Goal: Task Accomplishment & Management: Use online tool/utility

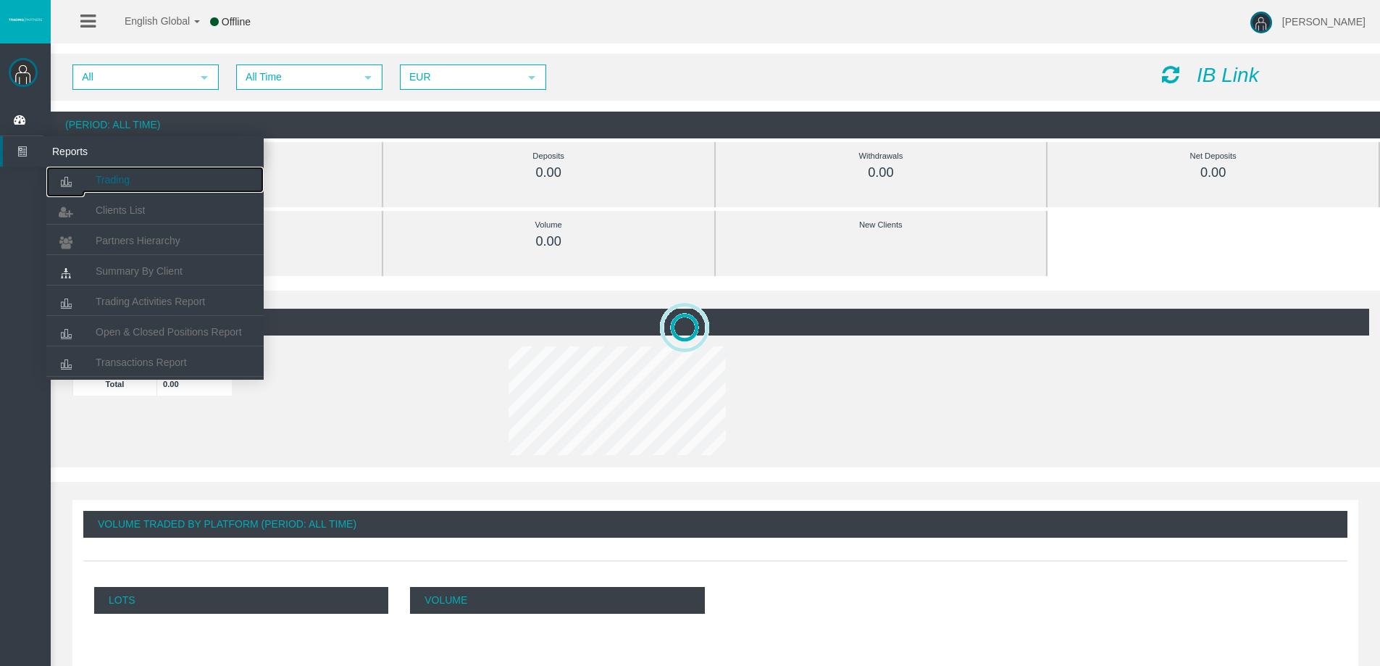
click at [114, 188] on link "Trading" at bounding box center [154, 180] width 217 height 26
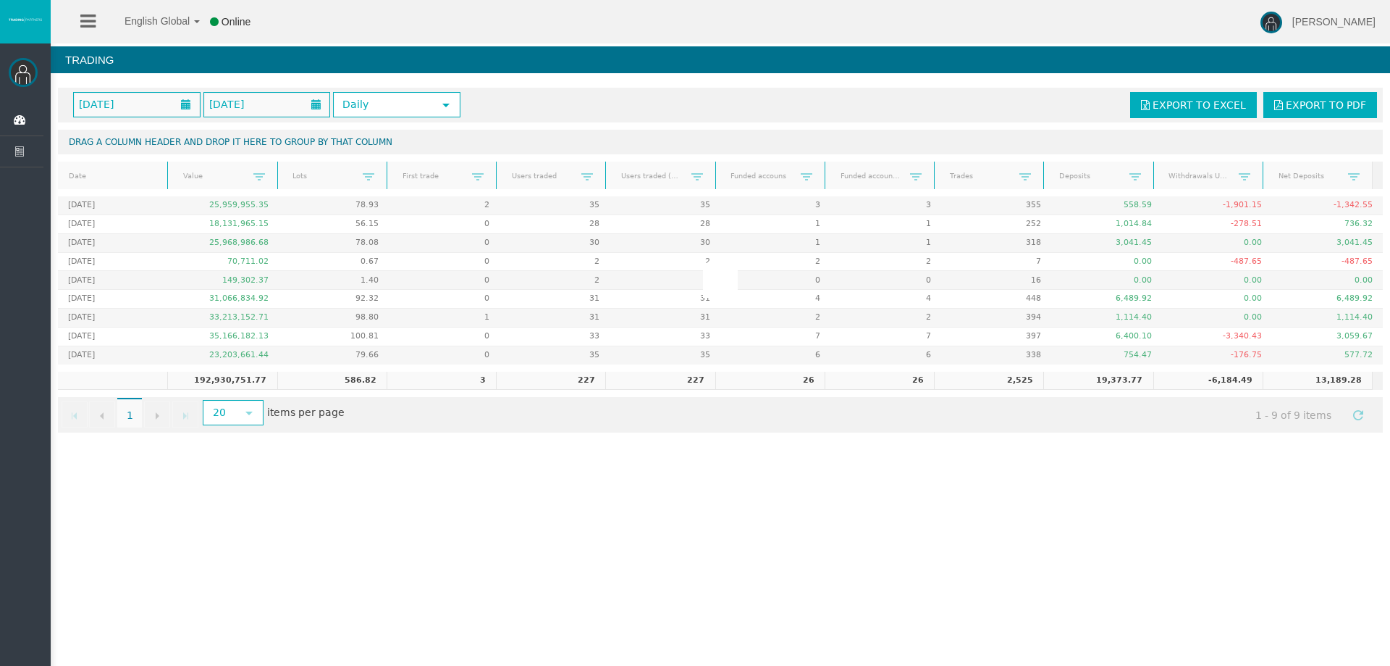
drag, startPoint x: 855, startPoint y: 612, endPoint x: 822, endPoint y: 611, distance: 32.6
click at [855, 612] on div "English Global 简体中文 English Global 日本語 한국어 Online [PERSON_NAME] Help Log Out [P…" at bounding box center [695, 333] width 1390 height 666
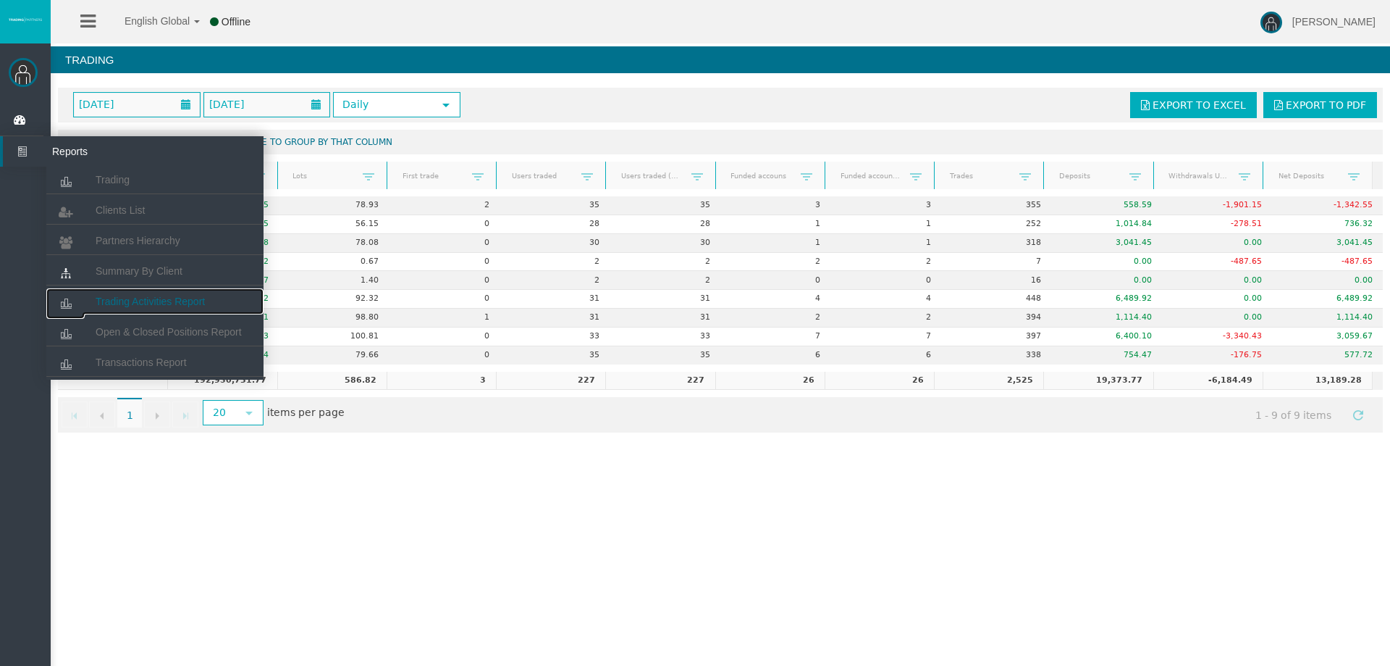
click at [148, 299] on span "Trading Activities Report" at bounding box center [150, 301] width 109 height 12
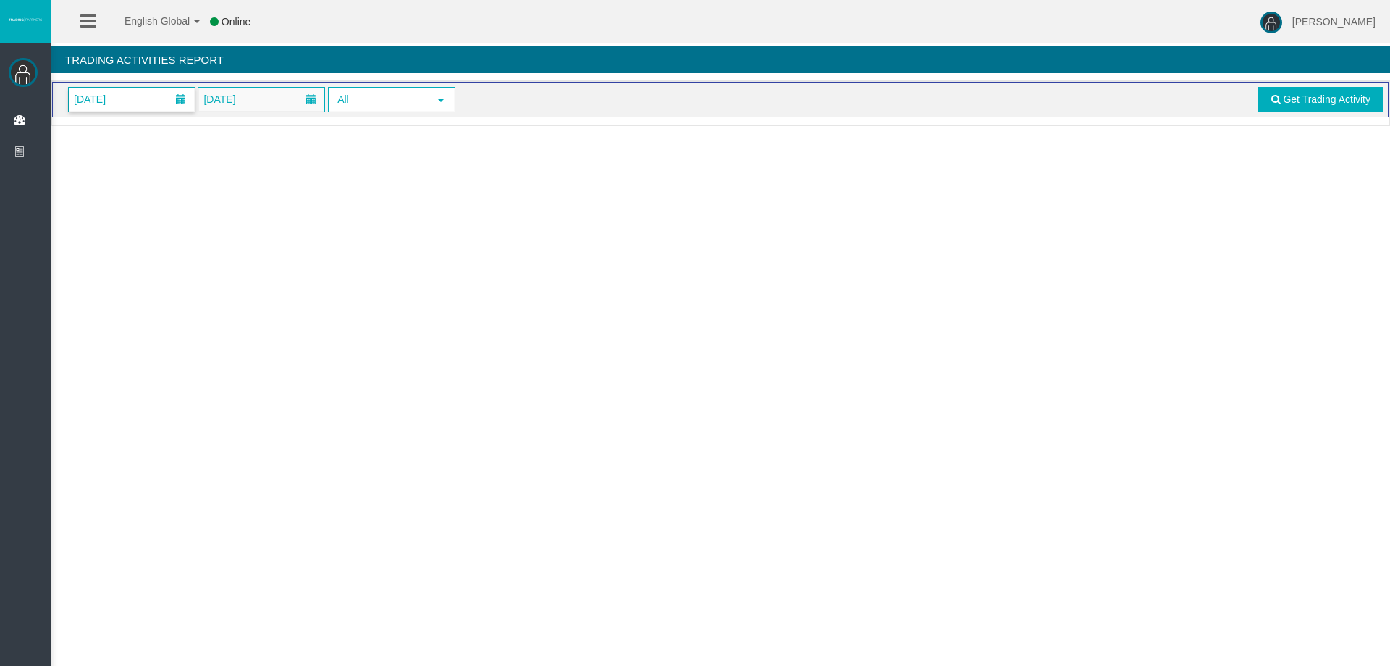
click at [110, 95] on span "[DATE]" at bounding box center [90, 99] width 41 height 20
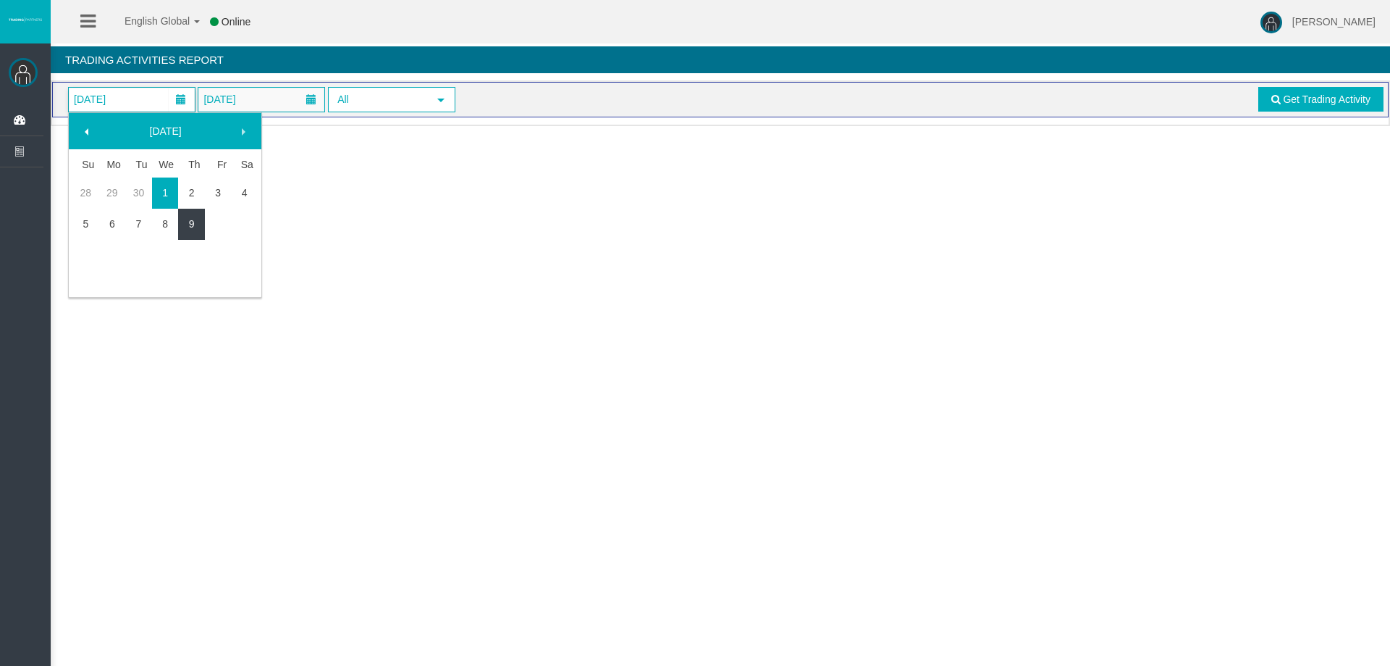
click at [183, 225] on link "9" at bounding box center [191, 224] width 27 height 26
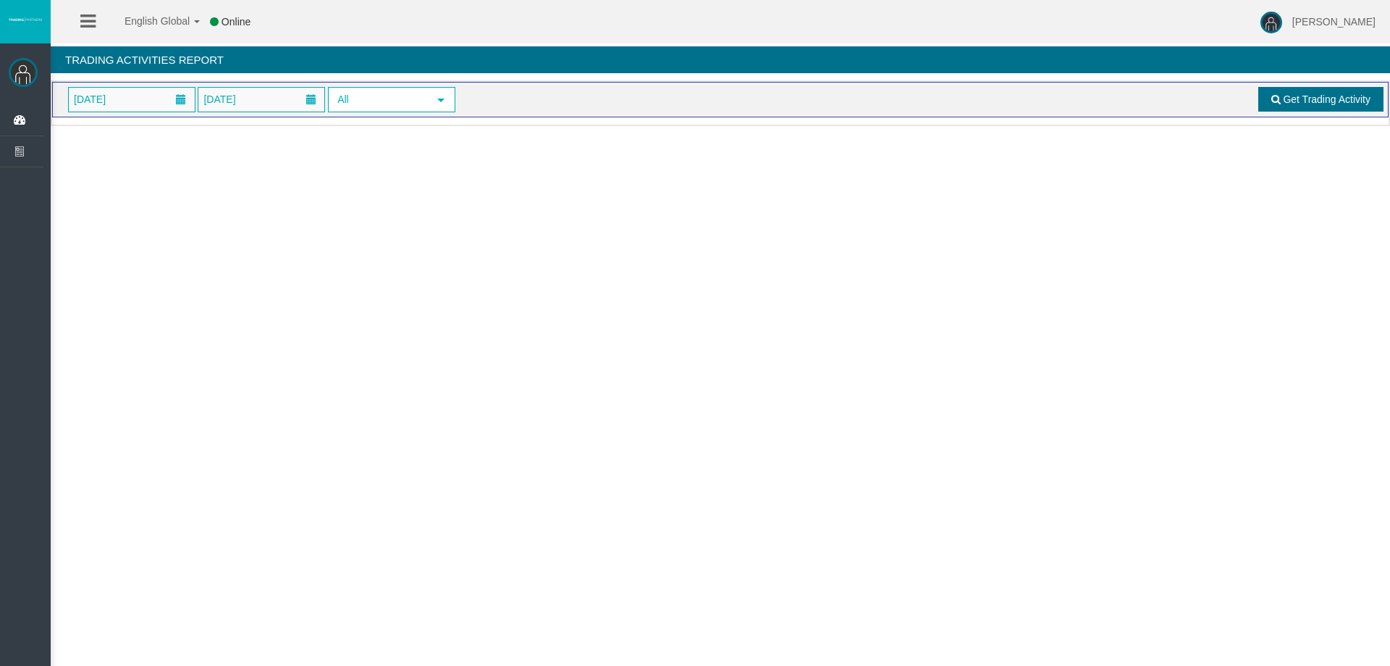
click at [1325, 92] on link "Get Trading Activity" at bounding box center [1322, 99] width 126 height 25
click at [163, 96] on span "[DATE]" at bounding box center [132, 100] width 126 height 24
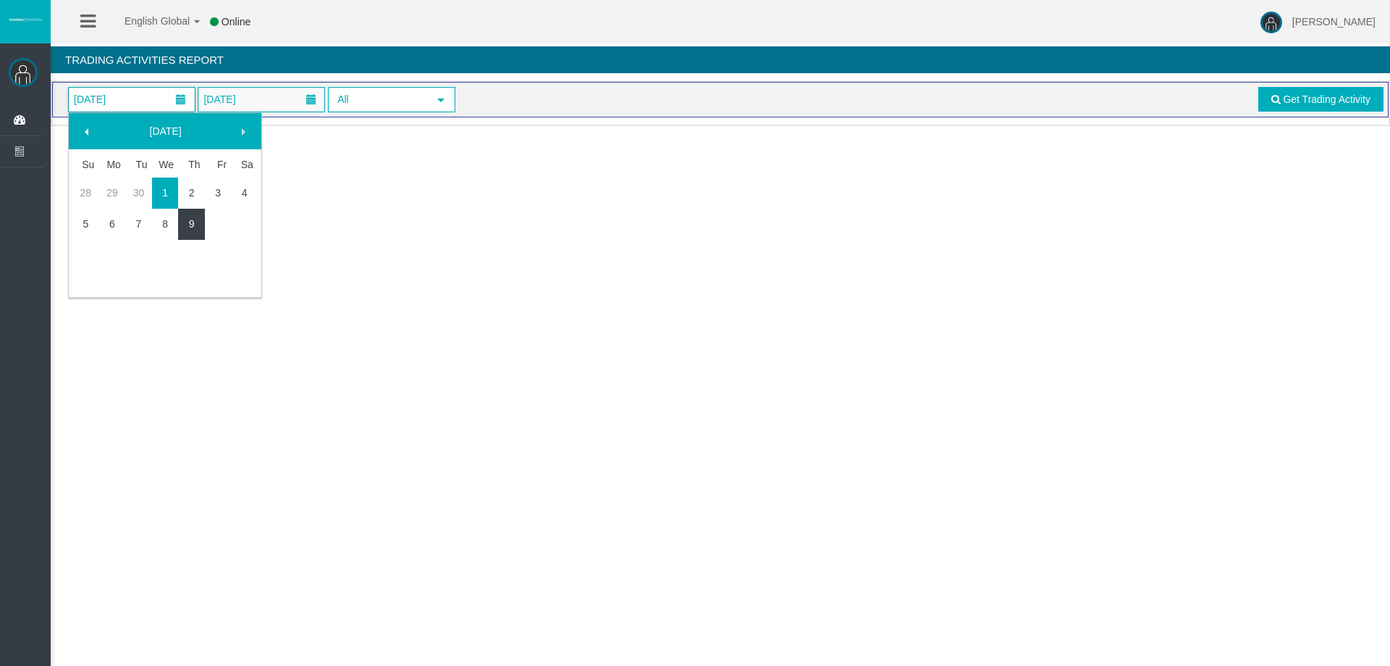
click at [186, 230] on link "9" at bounding box center [191, 224] width 27 height 26
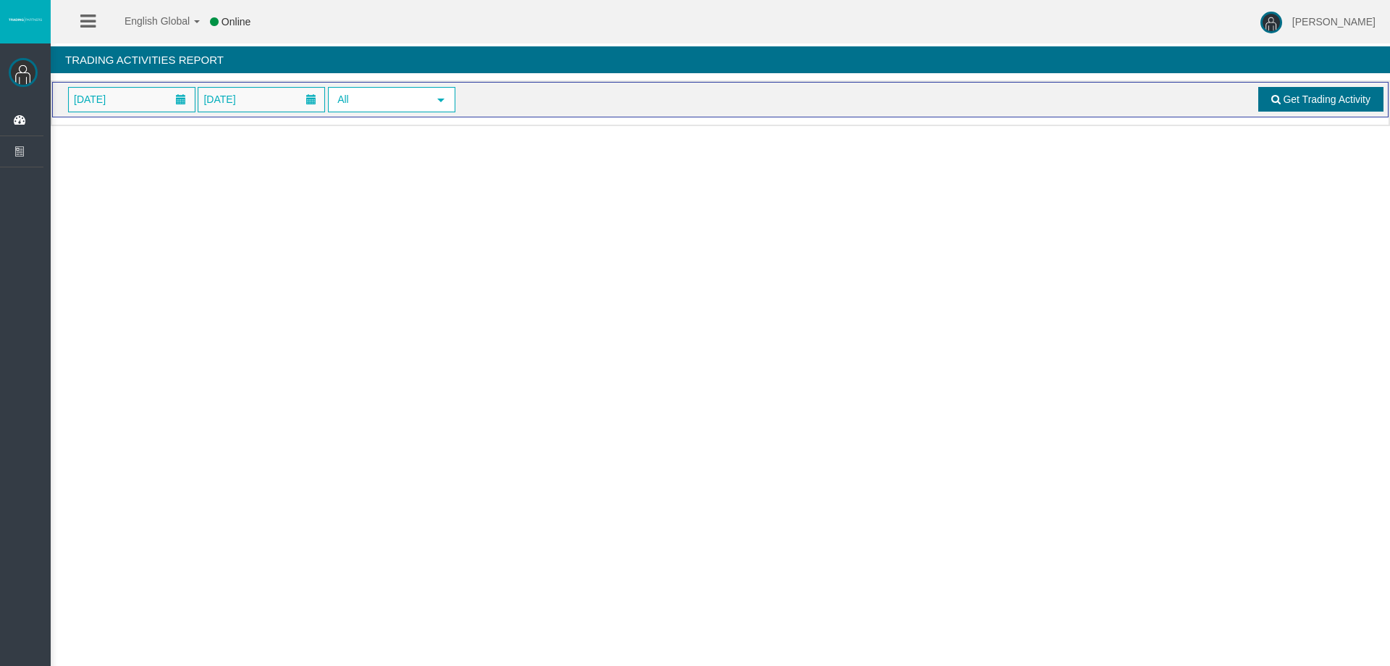
click at [1270, 94] on link "Get Trading Activity" at bounding box center [1322, 99] width 126 height 25
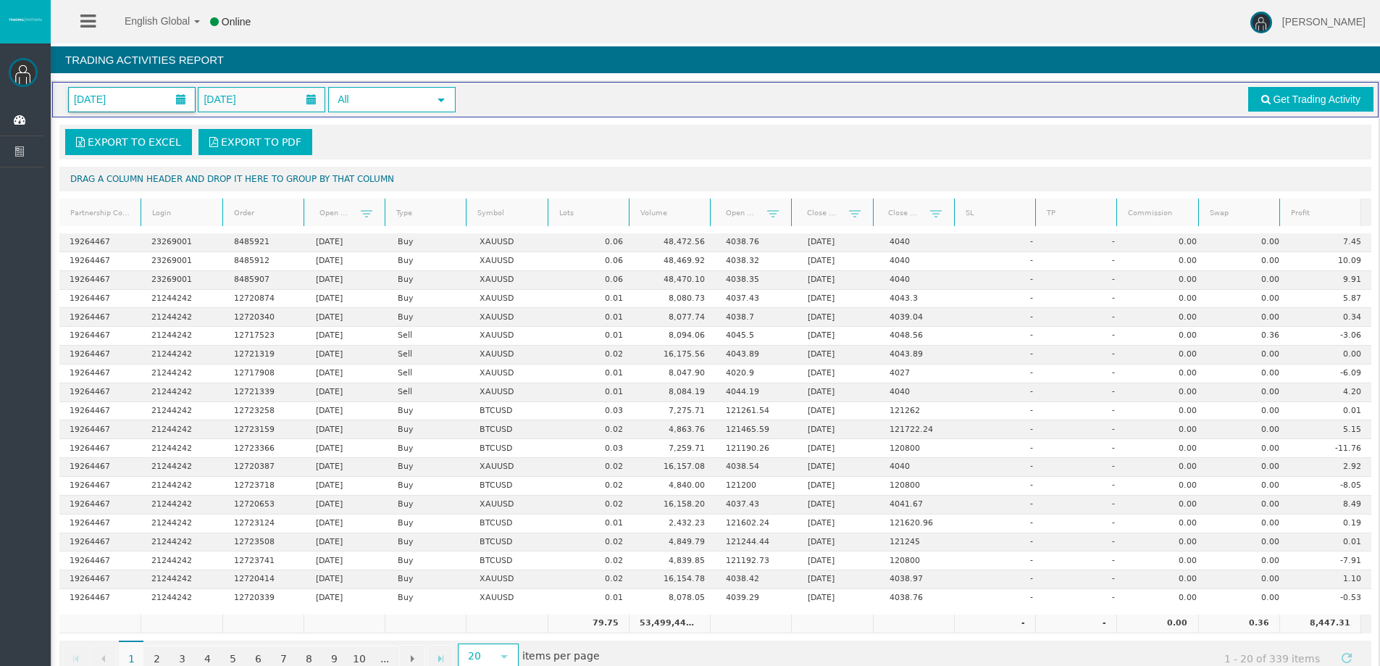
click at [110, 93] on span "[DATE]" at bounding box center [90, 99] width 41 height 20
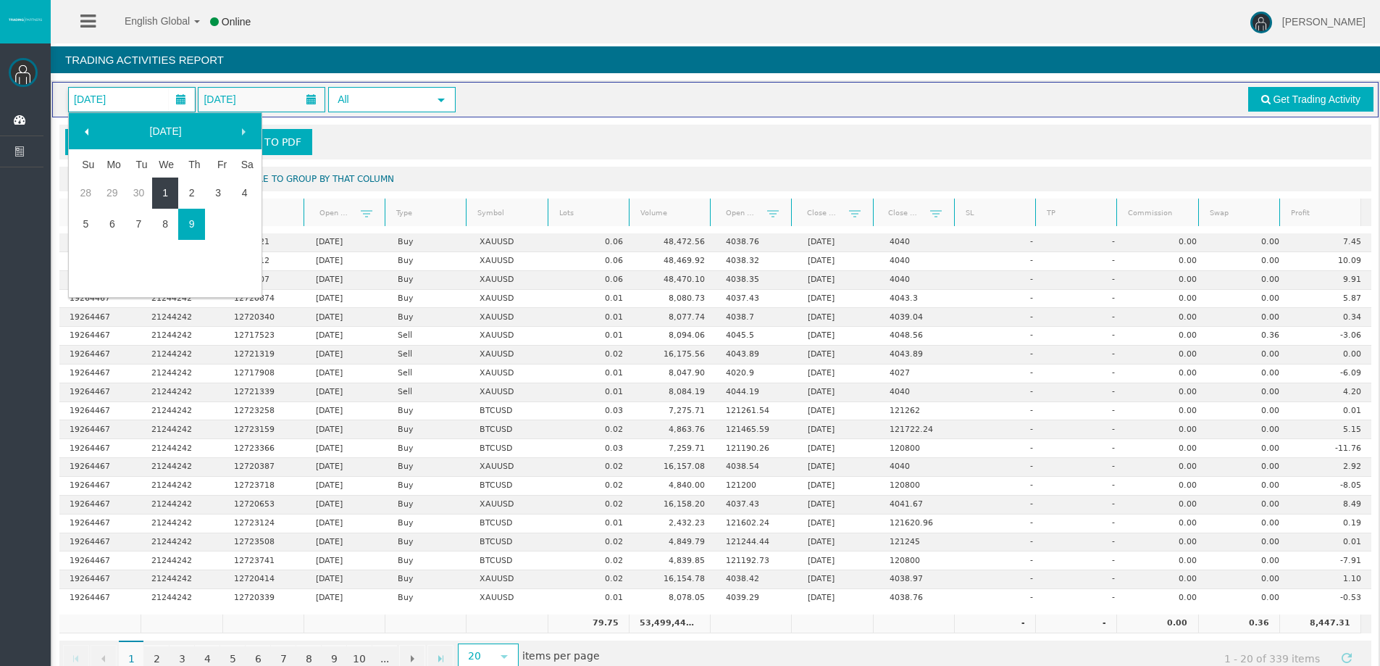
click at [159, 187] on link "1" at bounding box center [165, 193] width 27 height 26
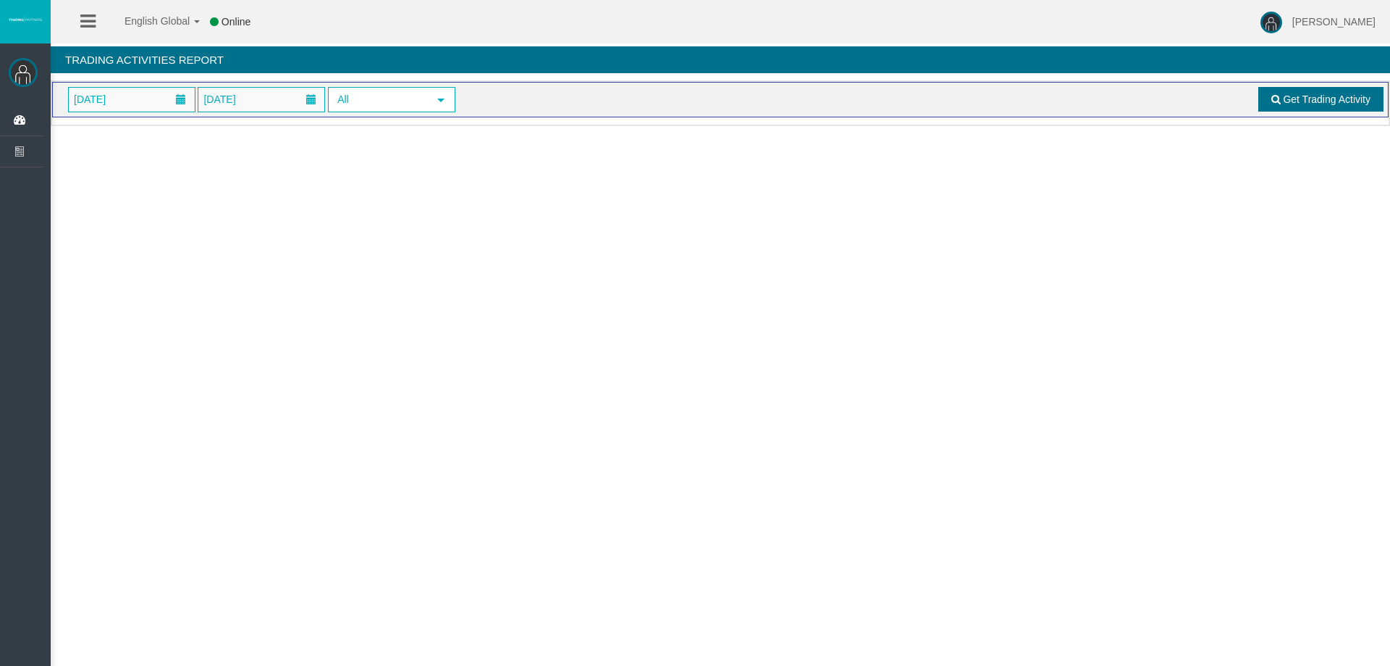
click at [1289, 109] on link "Get Trading Activity" at bounding box center [1322, 99] width 126 height 25
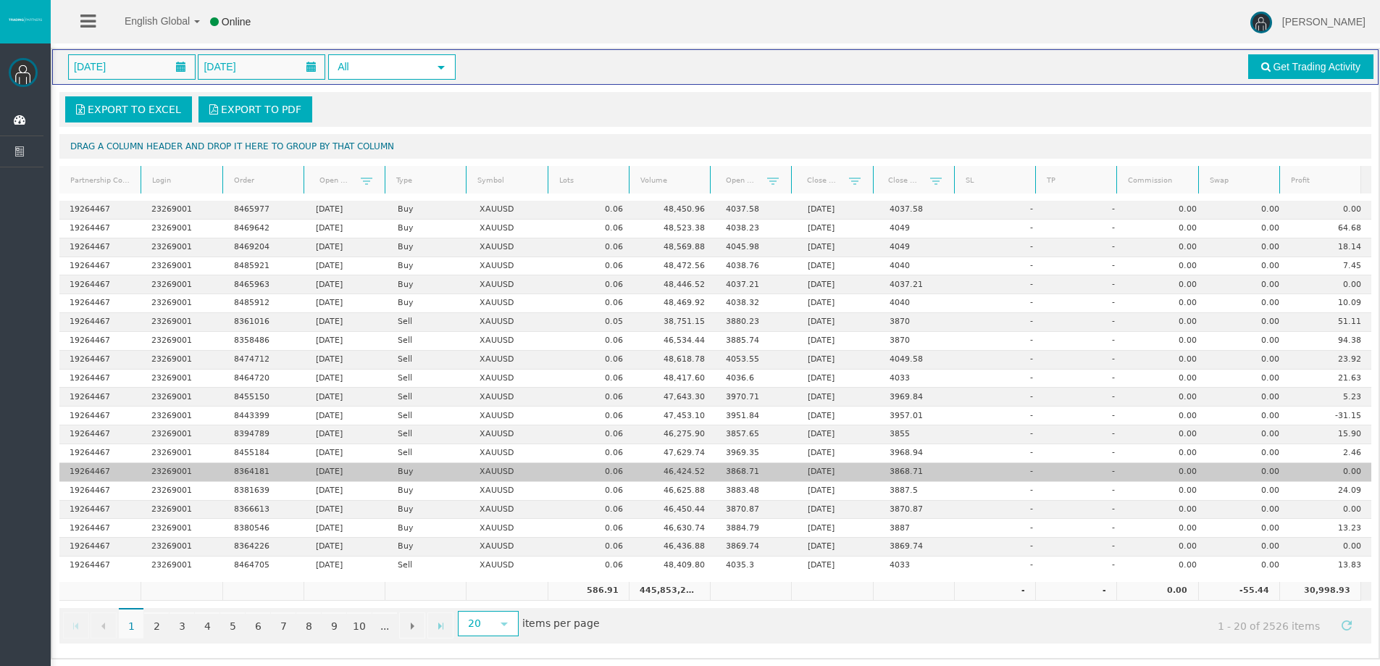
scroll to position [34, 0]
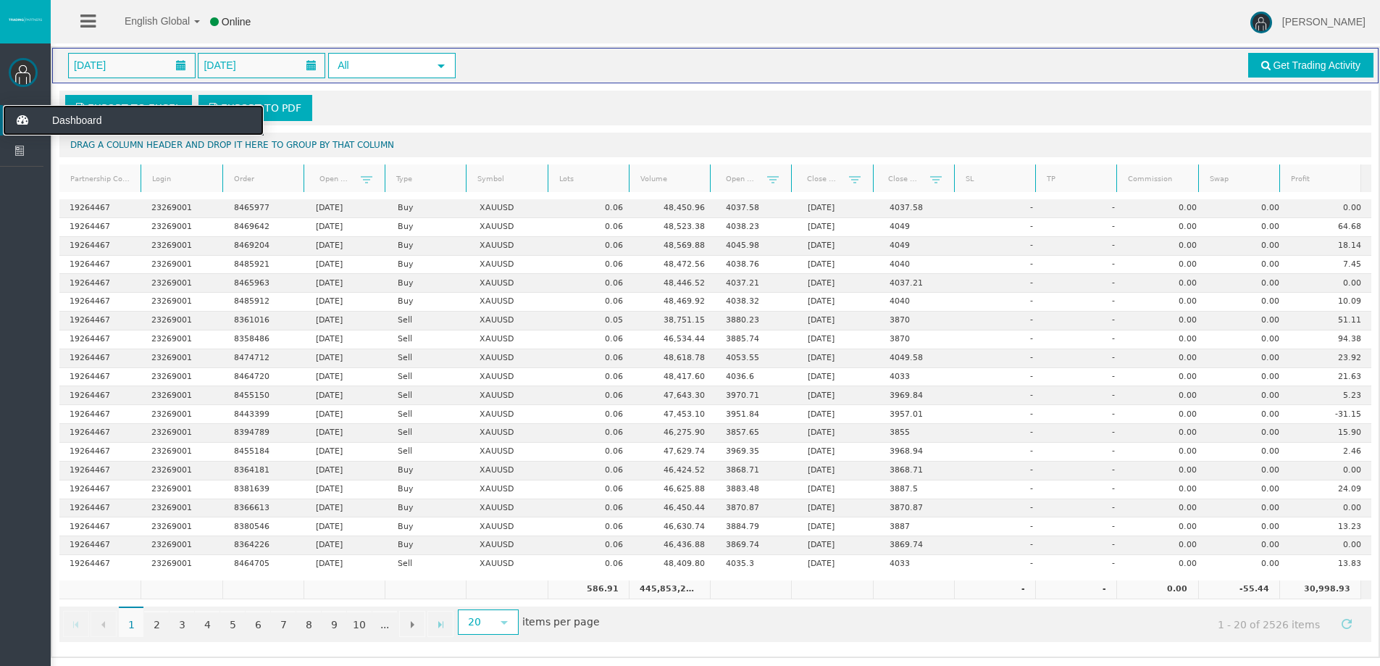
click at [7, 114] on icon at bounding box center [22, 120] width 38 height 30
